Goal: Task Accomplishment & Management: Use online tool/utility

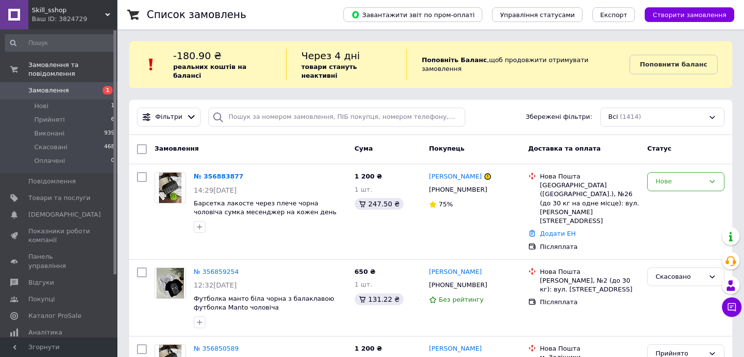
click at [84, 16] on div "Ваш ID: 3824729" at bounding box center [75, 19] width 86 height 9
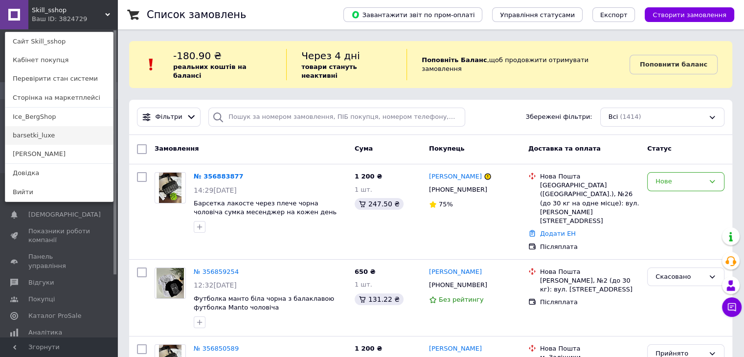
click at [46, 134] on link "barsetki_luxe" at bounding box center [59, 135] width 108 height 19
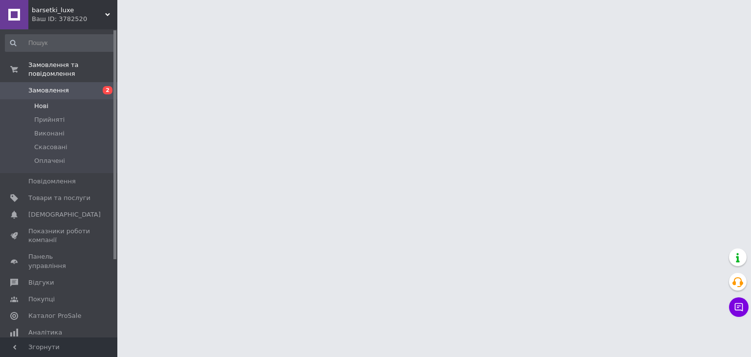
click at [80, 99] on li "Нові" at bounding box center [60, 106] width 120 height 14
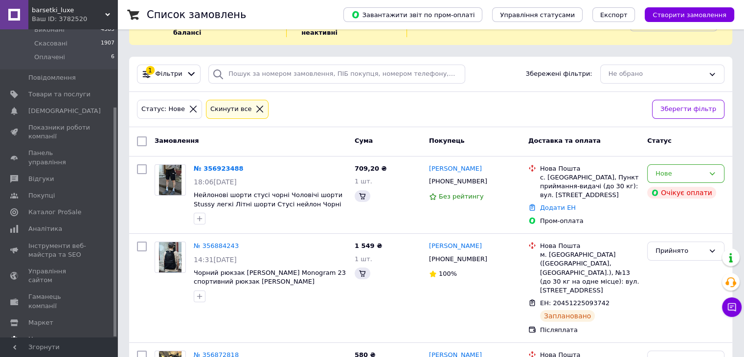
scroll to position [98, 0]
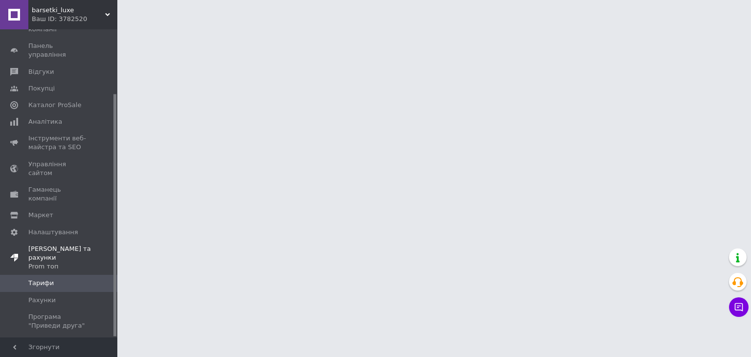
scroll to position [81, 0]
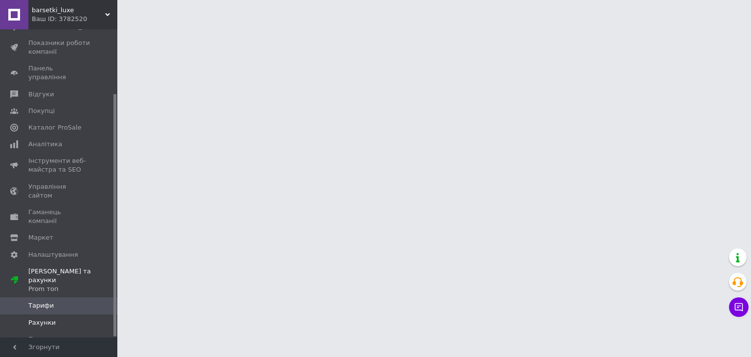
click at [60, 318] on span "Рахунки" at bounding box center [59, 322] width 62 height 9
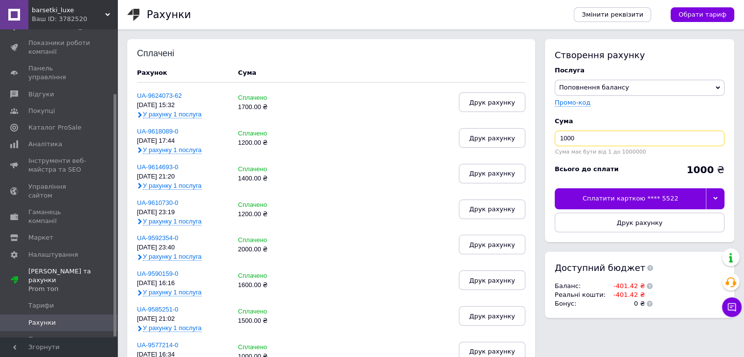
click at [586, 142] on input "1000" at bounding box center [639, 139] width 170 height 16
type input "1500"
click at [638, 224] on span "Друк рахунку" at bounding box center [640, 222] width 46 height 7
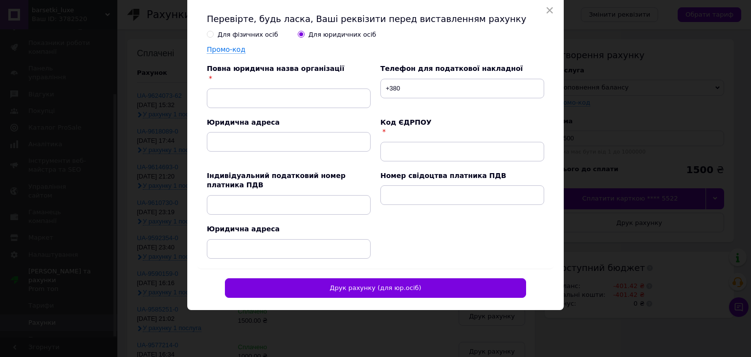
click at [253, 35] on div "Для фізичних осіб" at bounding box center [248, 34] width 61 height 9
click at [213, 35] on input "Для фізичних осіб" at bounding box center [210, 34] width 6 height 6
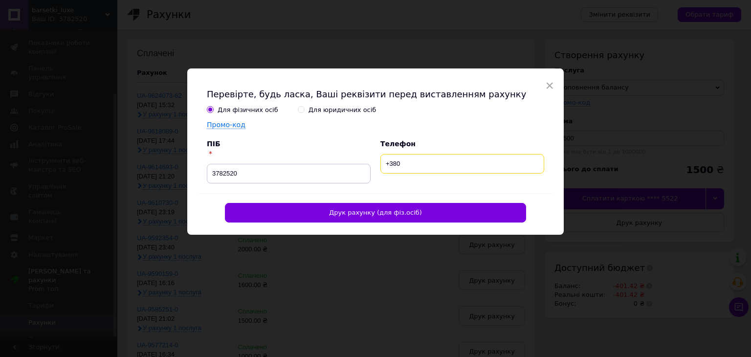
drag, startPoint x: 417, startPoint y: 159, endPoint x: 419, endPoint y: 167, distance: 8.2
click at [417, 159] on input "+380" at bounding box center [462, 164] width 164 height 20
type input "+380662440229"
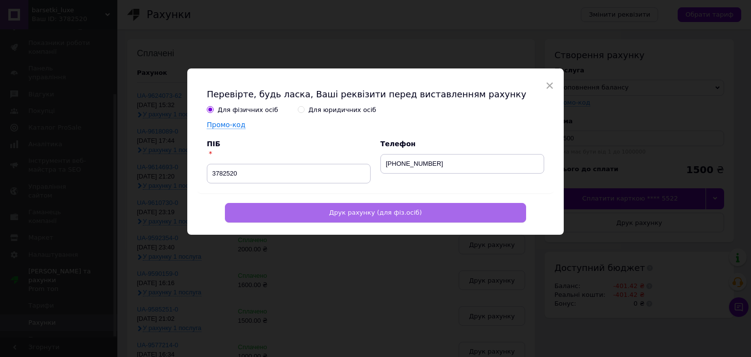
click at [422, 208] on button "Друк рахунку (для фіз.осіб)" at bounding box center [375, 213] width 301 height 20
